Goal: Task Accomplishment & Management: Use online tool/utility

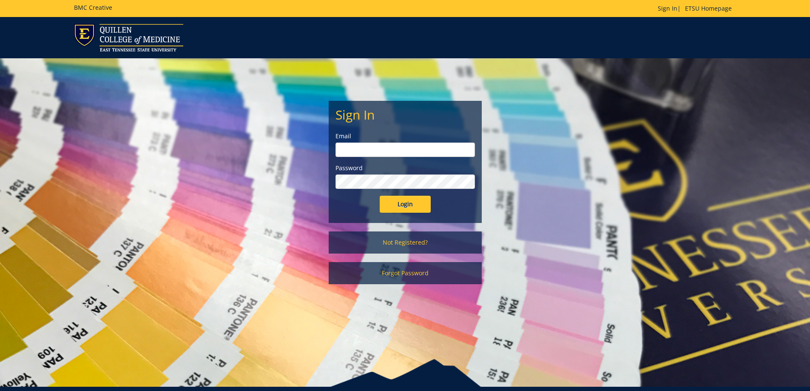
click at [388, 148] on input "email" at bounding box center [404, 149] width 139 height 14
type input "[EMAIL_ADDRESS][DOMAIN_NAME]"
click at [380, 196] on input "Login" at bounding box center [405, 204] width 51 height 17
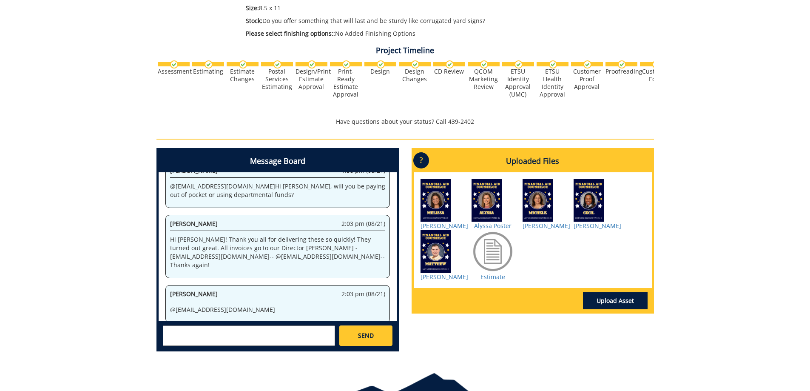
scroll to position [213, 0]
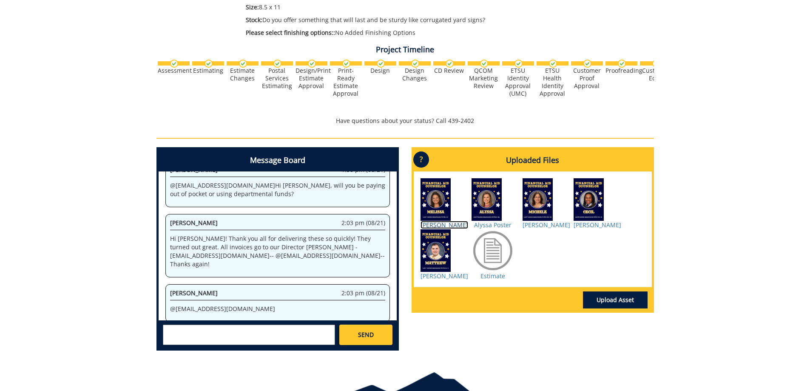
click at [440, 224] on link "[PERSON_NAME]" at bounding box center [444, 225] width 48 height 8
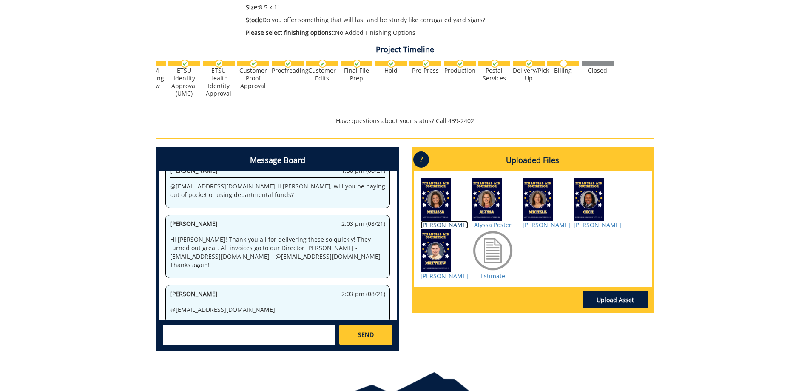
scroll to position [96, 0]
click at [215, 334] on textarea at bounding box center [249, 334] width 172 height 20
